Goal: Find specific page/section: Find specific page/section

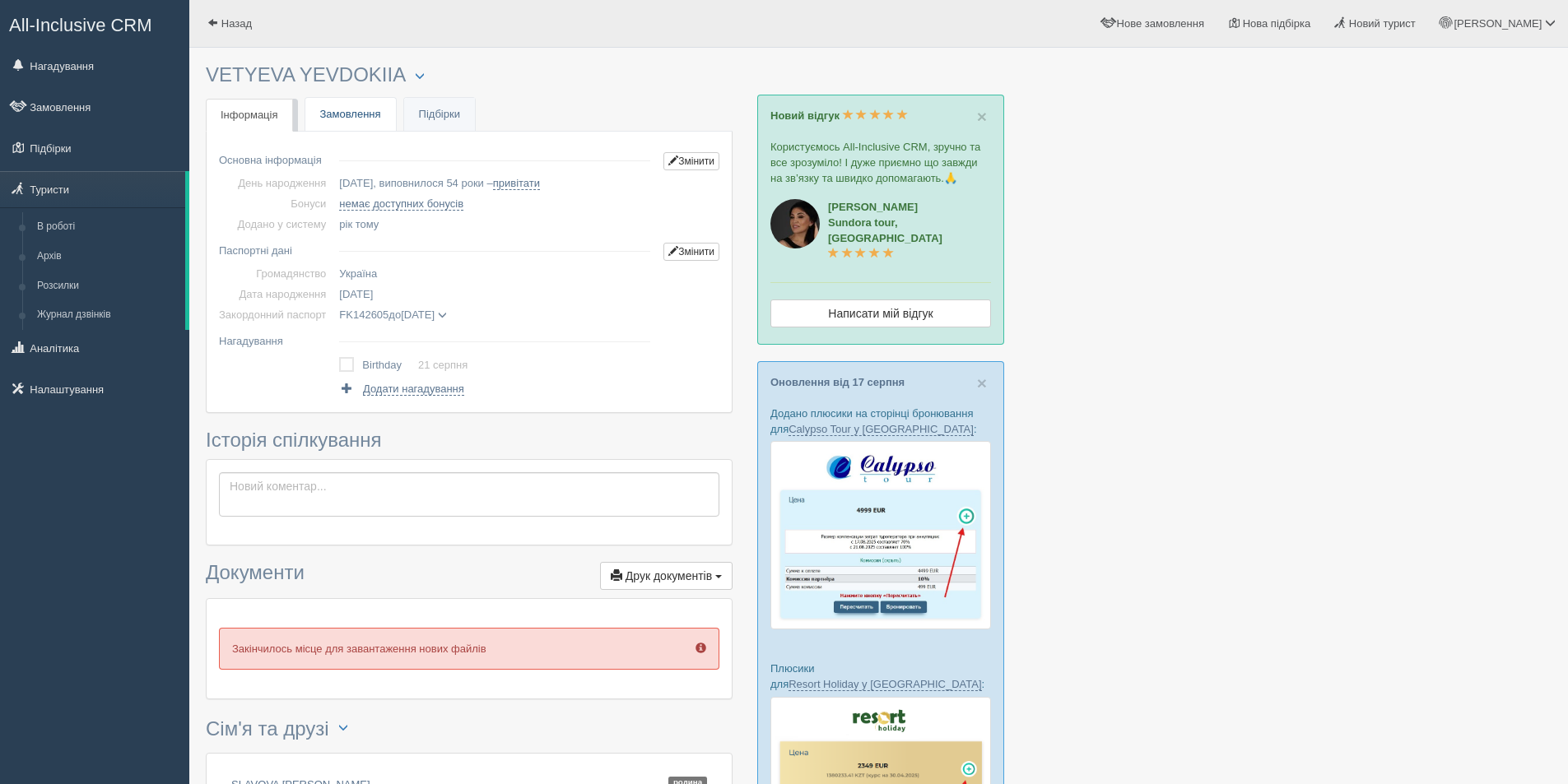
click at [355, 122] on link "Замовлення" at bounding box center [350, 114] width 90 height 33
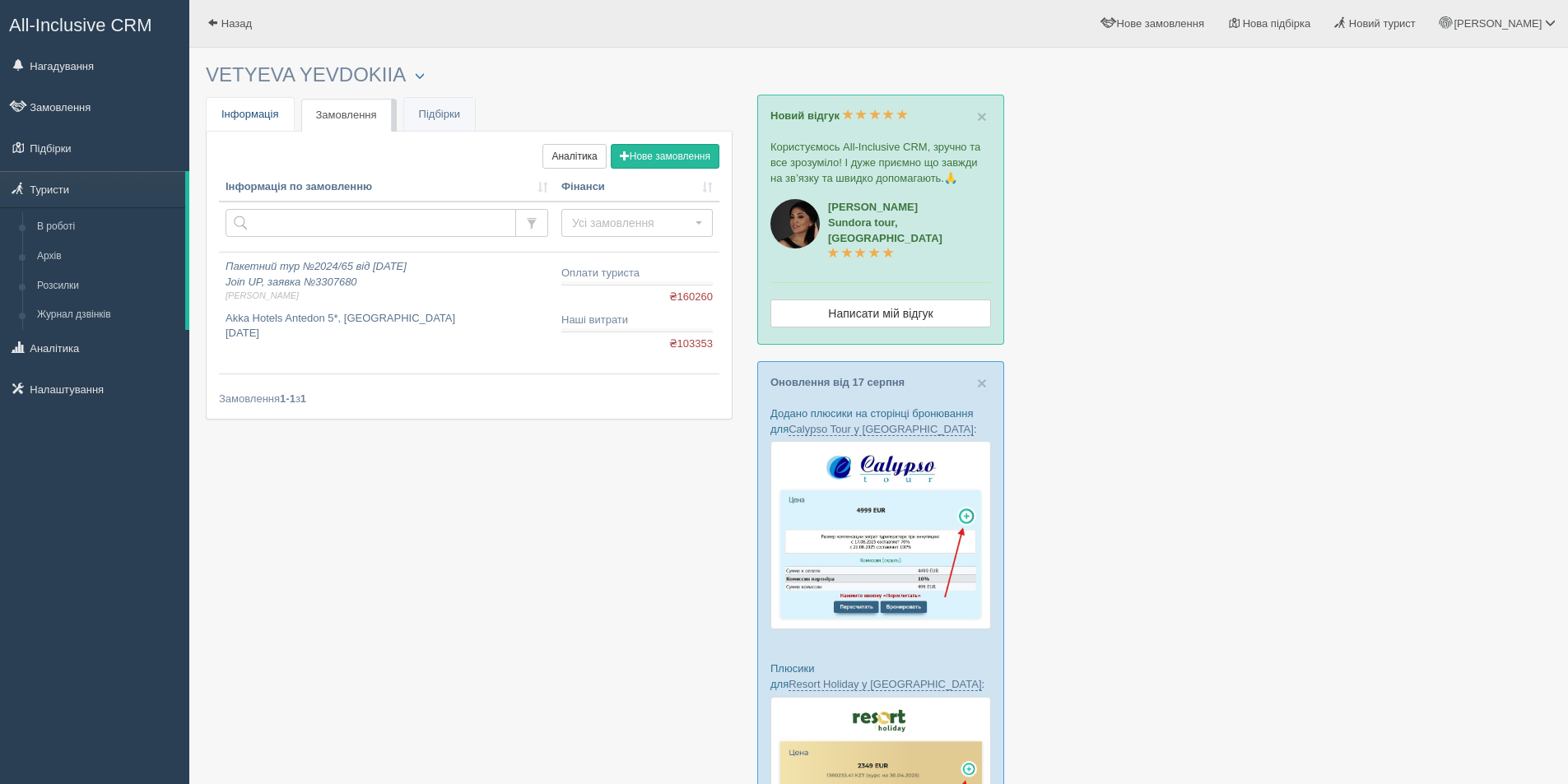
click at [239, 118] on span "Інформація" at bounding box center [250, 114] width 58 height 12
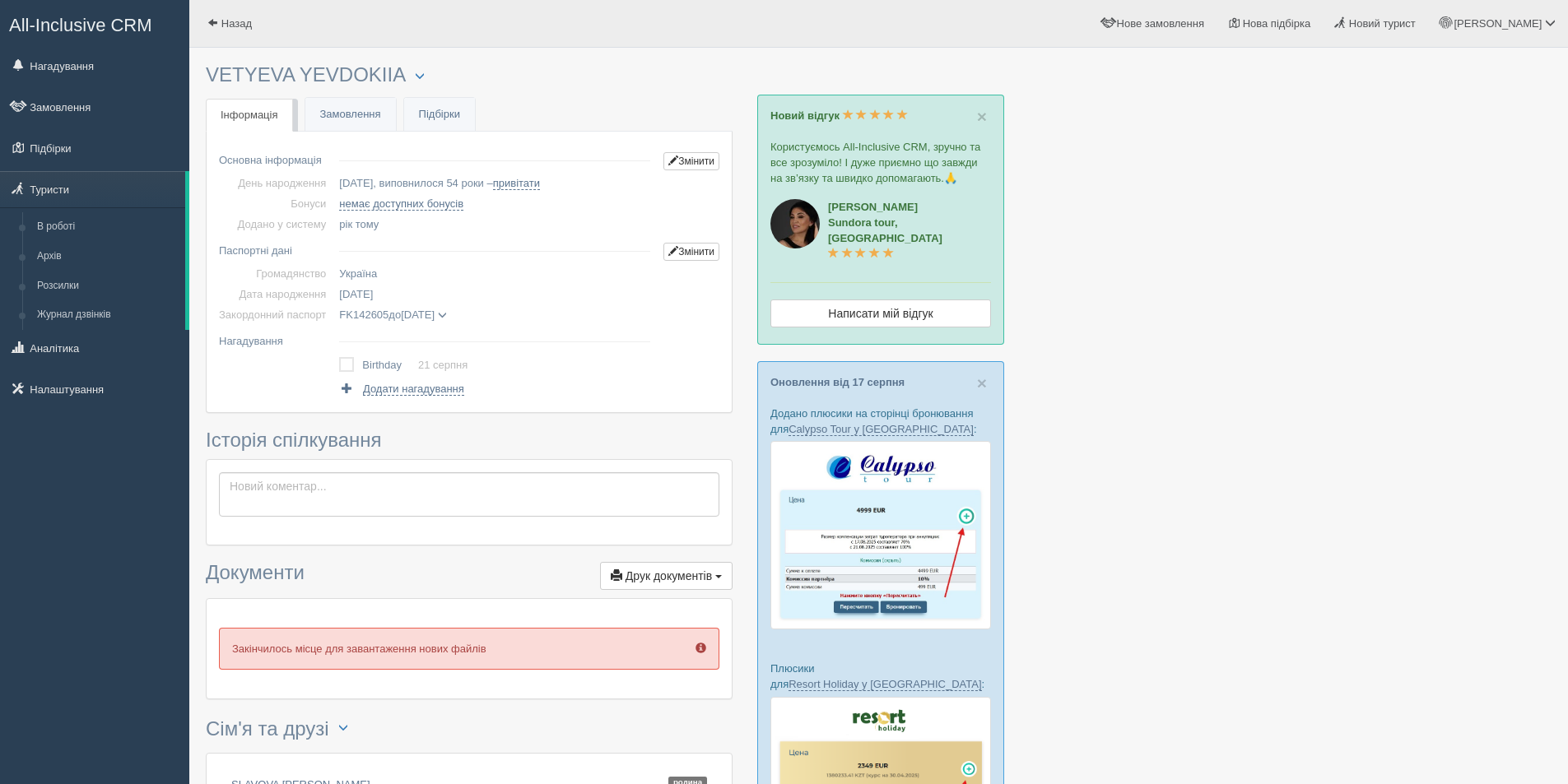
click at [1414, 427] on div at bounding box center [879, 680] width 1346 height 1250
click at [1275, 362] on div at bounding box center [879, 680] width 1346 height 1250
